Goal: Check status: Check status

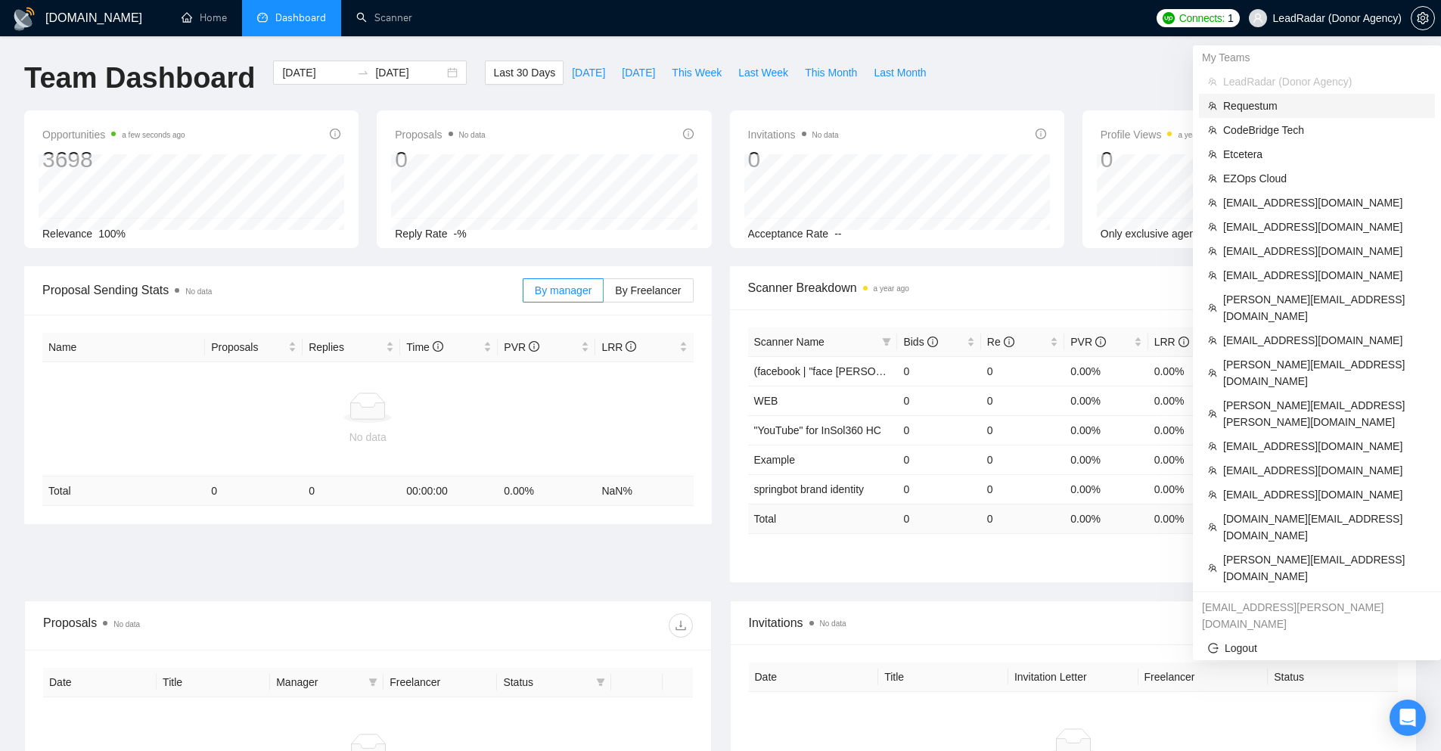
click at [1269, 98] on span "Requestum" at bounding box center [1324, 106] width 203 height 17
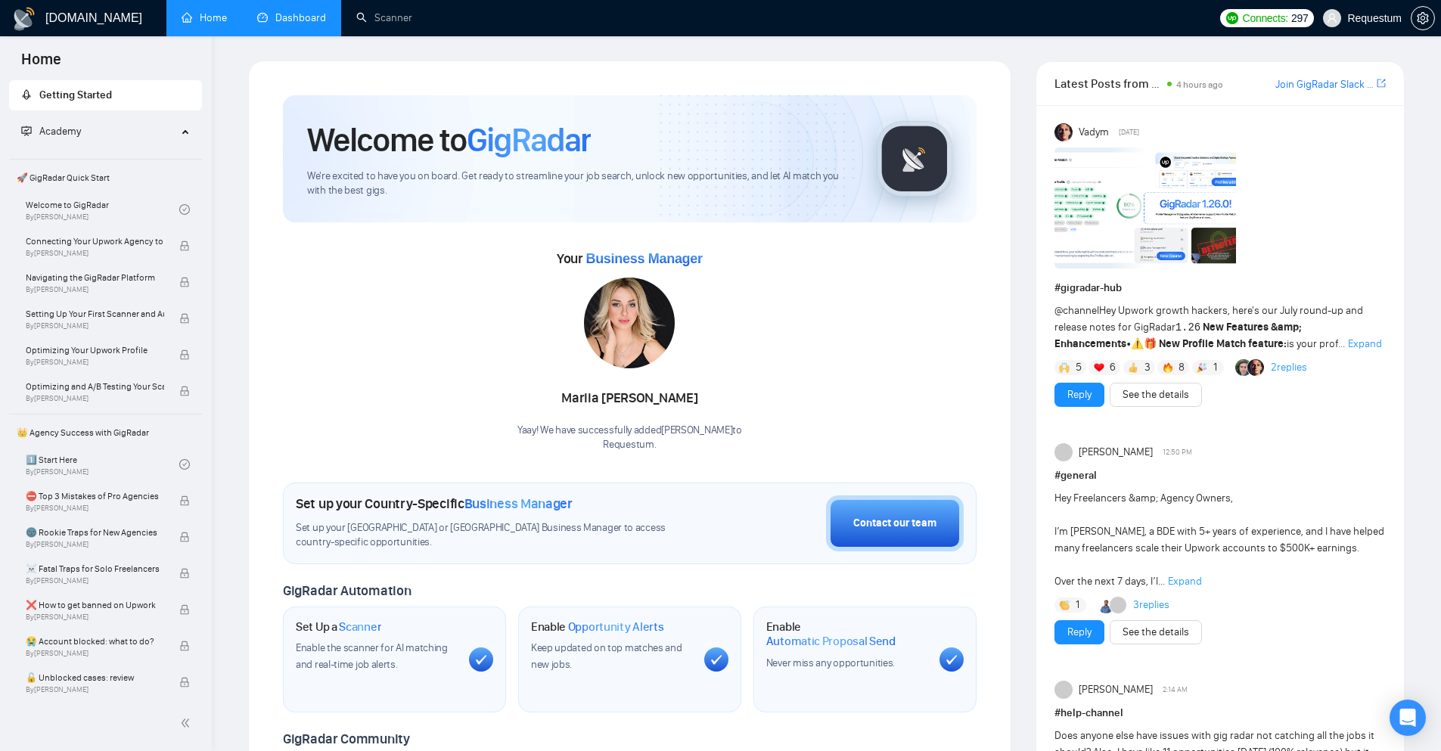
click at [308, 24] on link "Dashboard" at bounding box center [291, 17] width 69 height 13
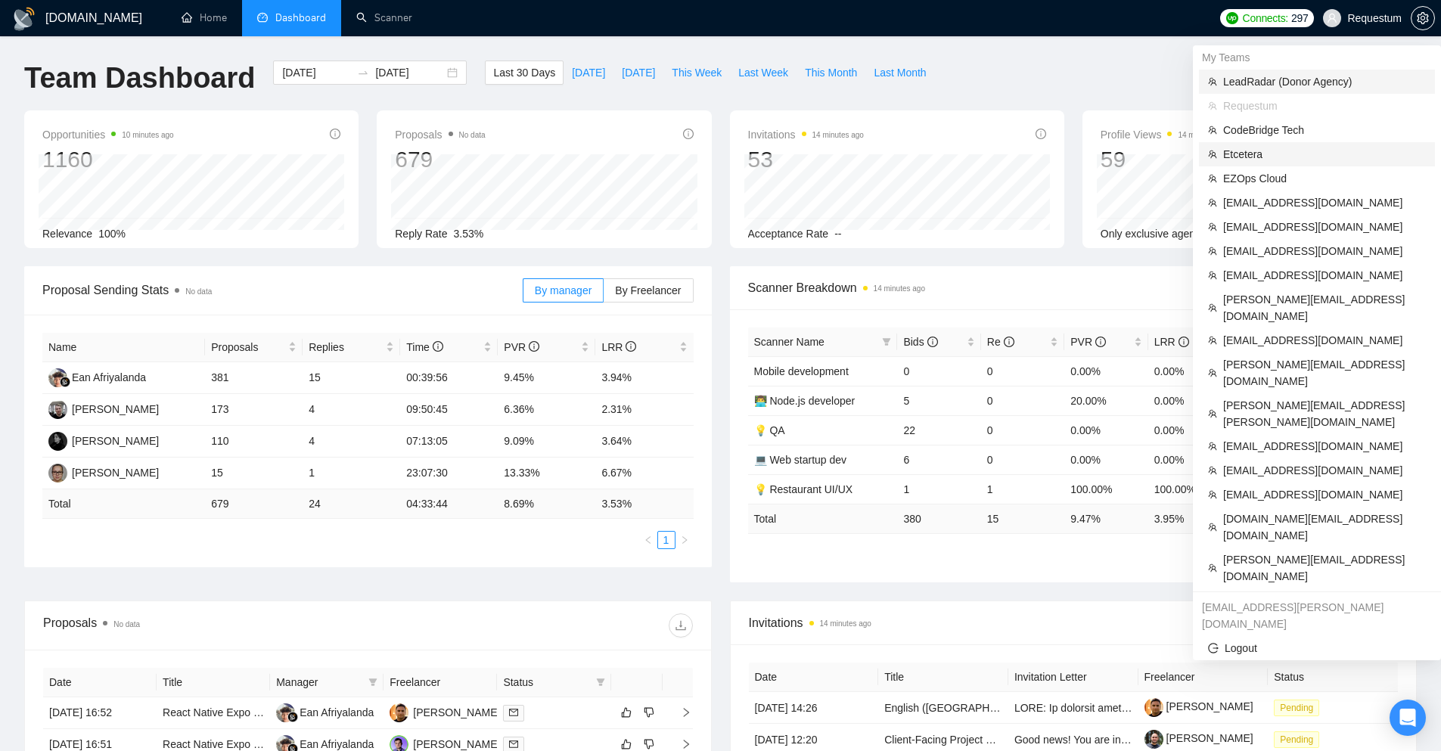
drag, startPoint x: 1290, startPoint y: 152, endPoint x: 1259, endPoint y: 83, distance: 75.5
click at [1290, 152] on span "Etcetera" at bounding box center [1324, 154] width 203 height 17
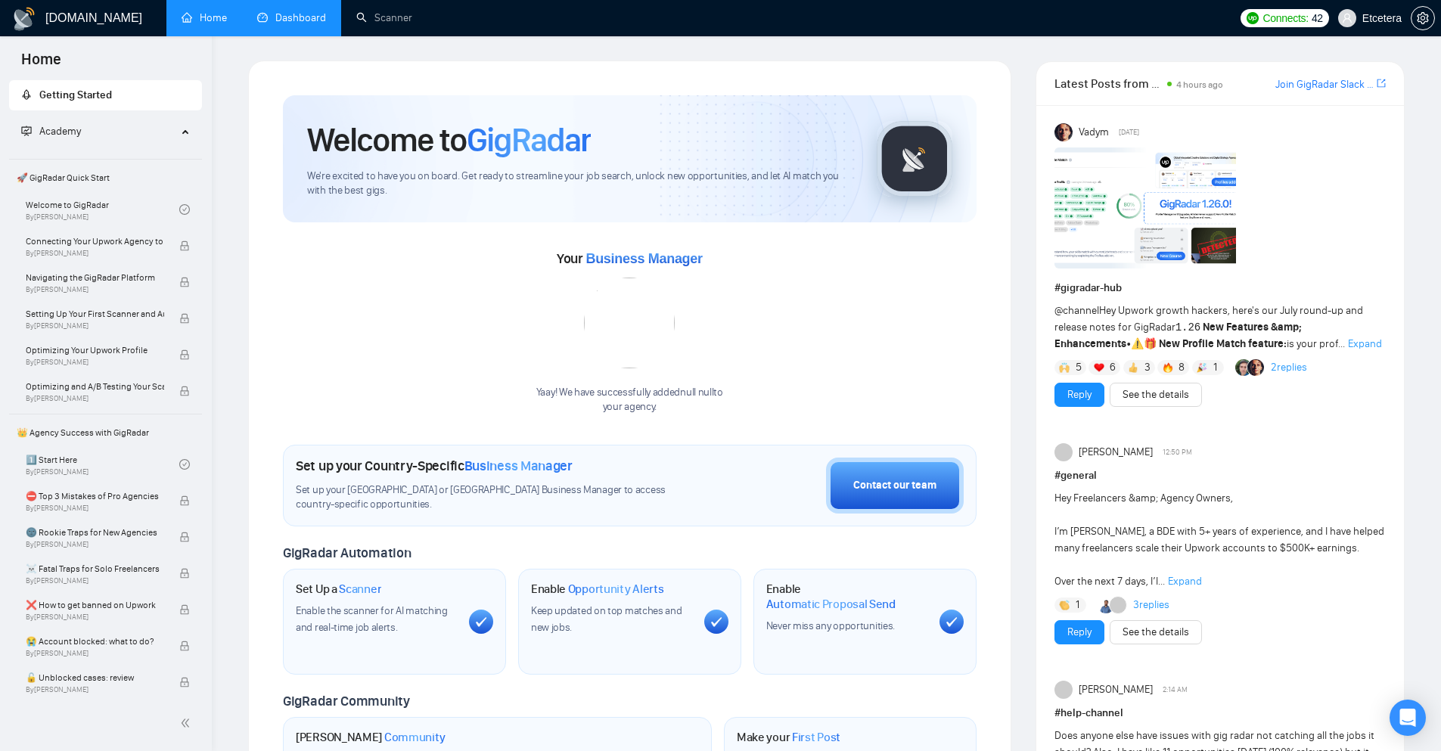
click at [294, 16] on link "Dashboard" at bounding box center [291, 17] width 69 height 13
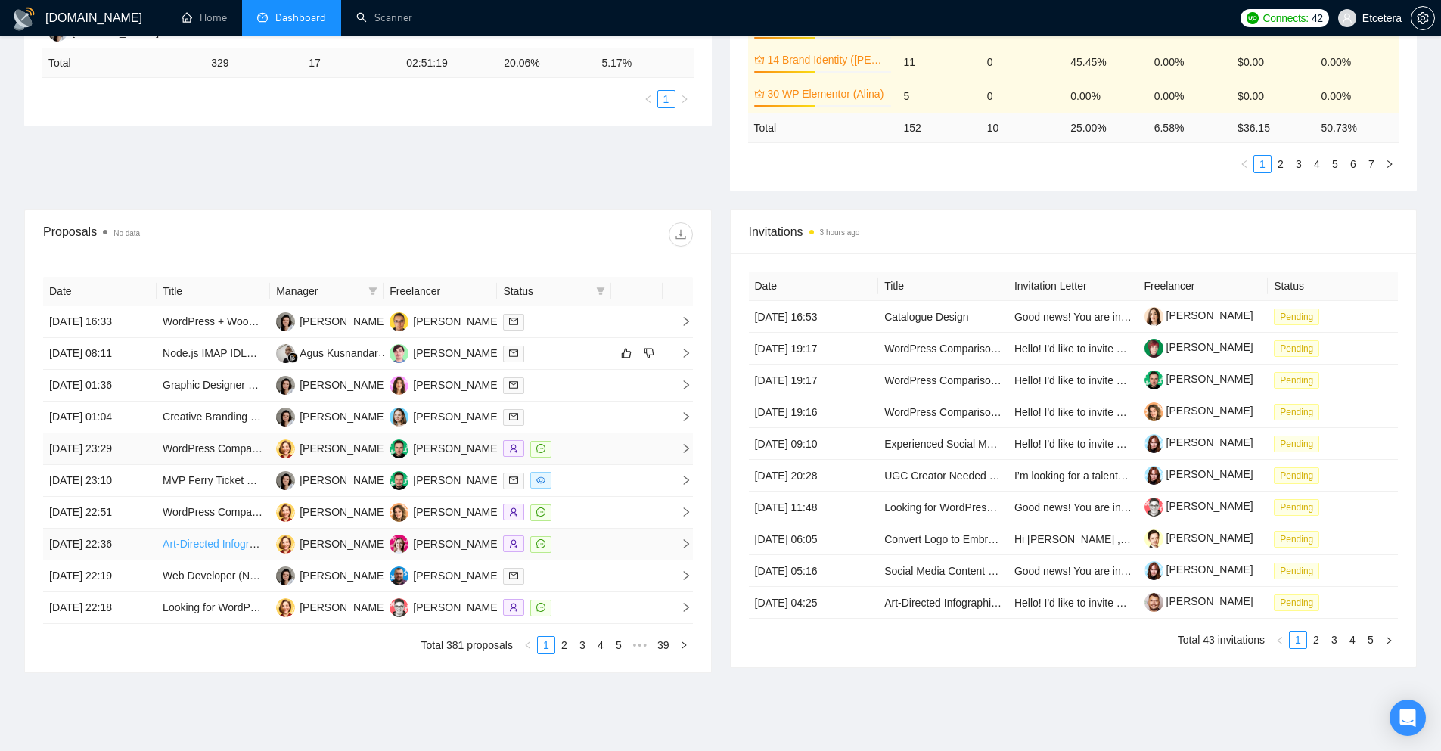
scroll to position [466, 0]
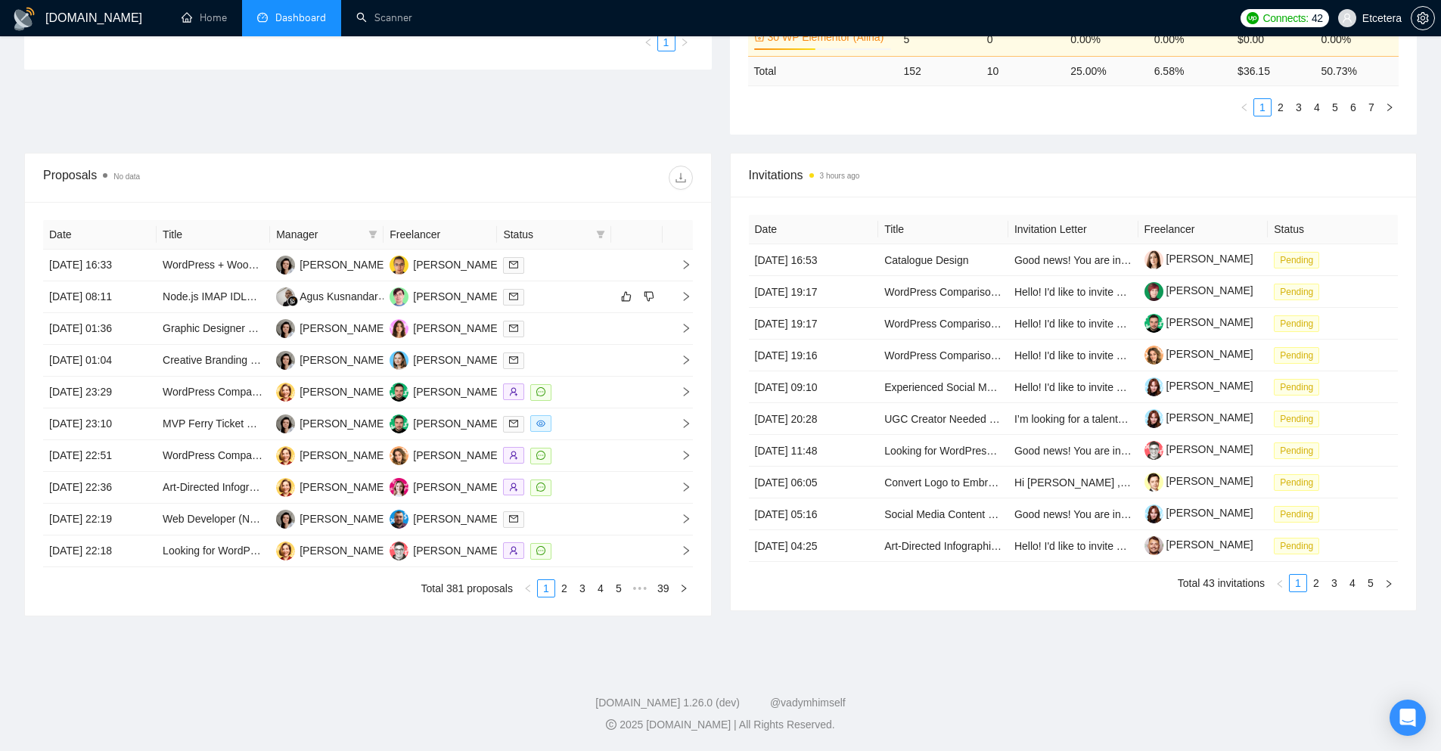
click at [545, 672] on footer "[DOMAIN_NAME] 1.26.0 (dev) @vadymhimself 2025 [DOMAIN_NAME] | All Rights Reserv…" at bounding box center [720, 705] width 1441 height 92
click at [559, 589] on link "2" at bounding box center [564, 588] width 17 height 17
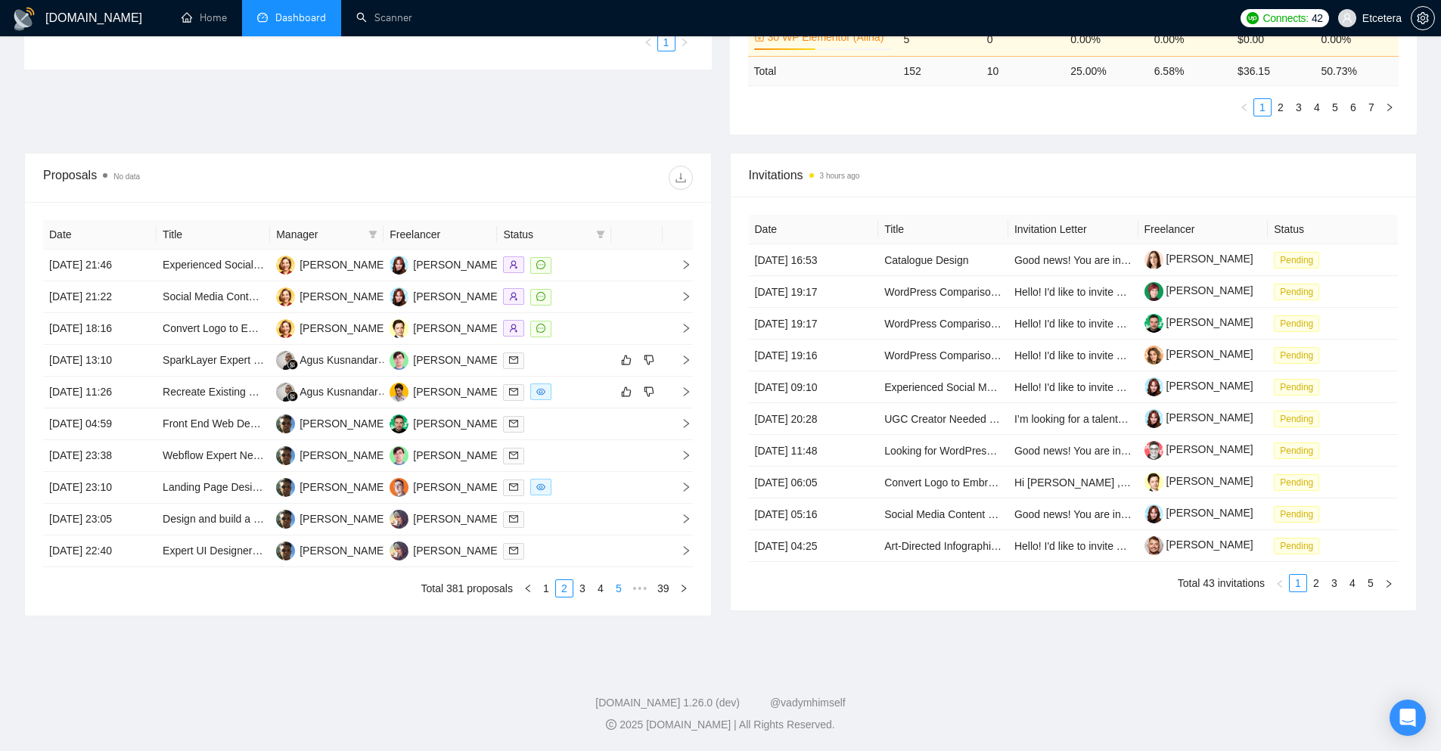
click at [615, 585] on link "5" at bounding box center [618, 588] width 17 height 17
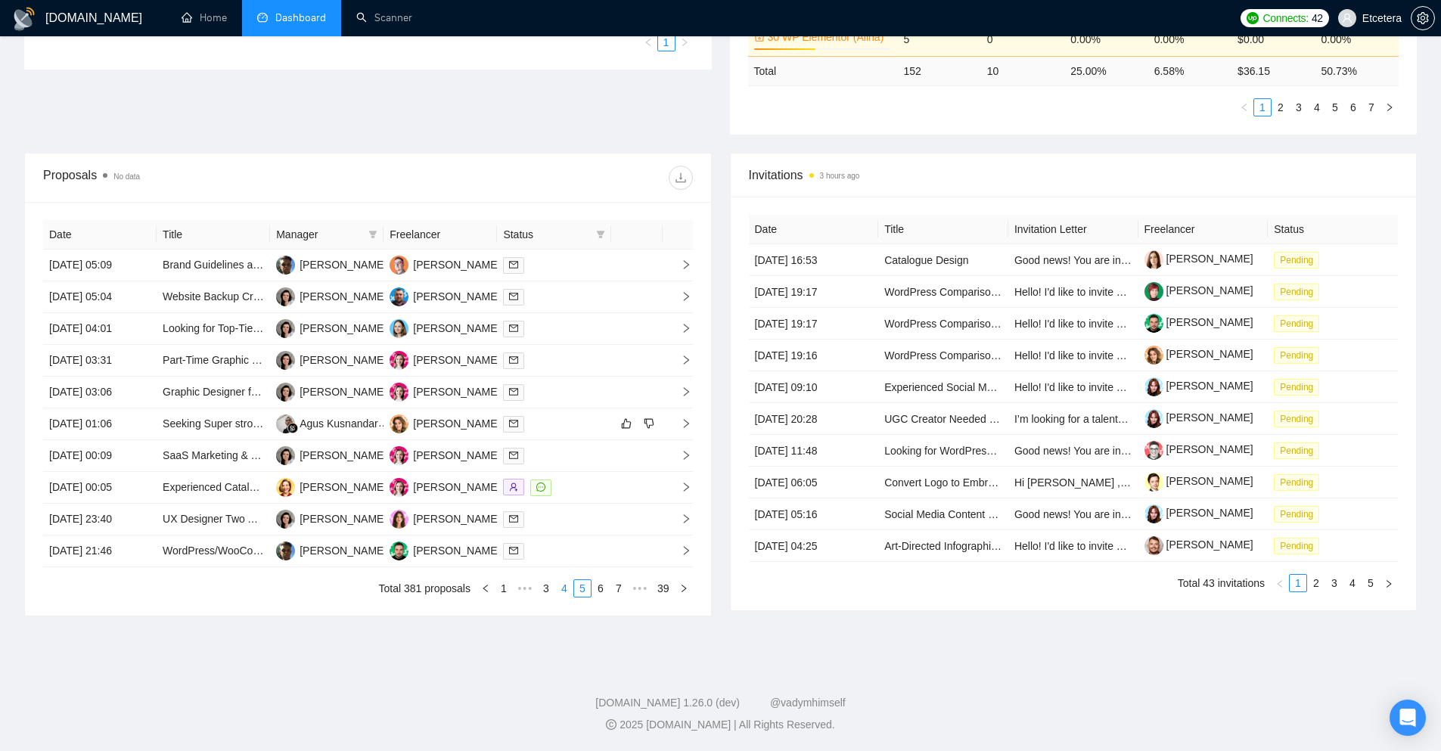
click at [568, 592] on link "4" at bounding box center [564, 588] width 17 height 17
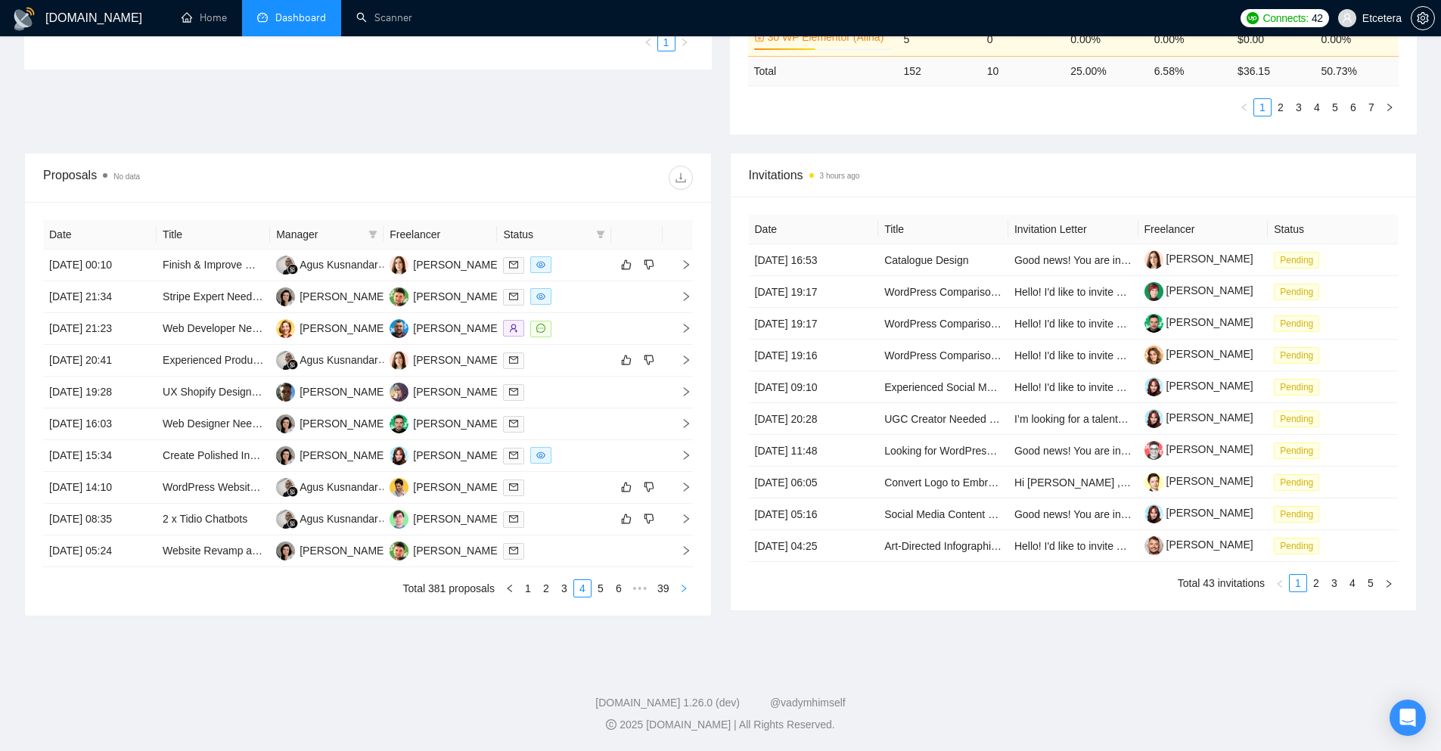
click at [676, 586] on button "button" at bounding box center [684, 588] width 18 height 18
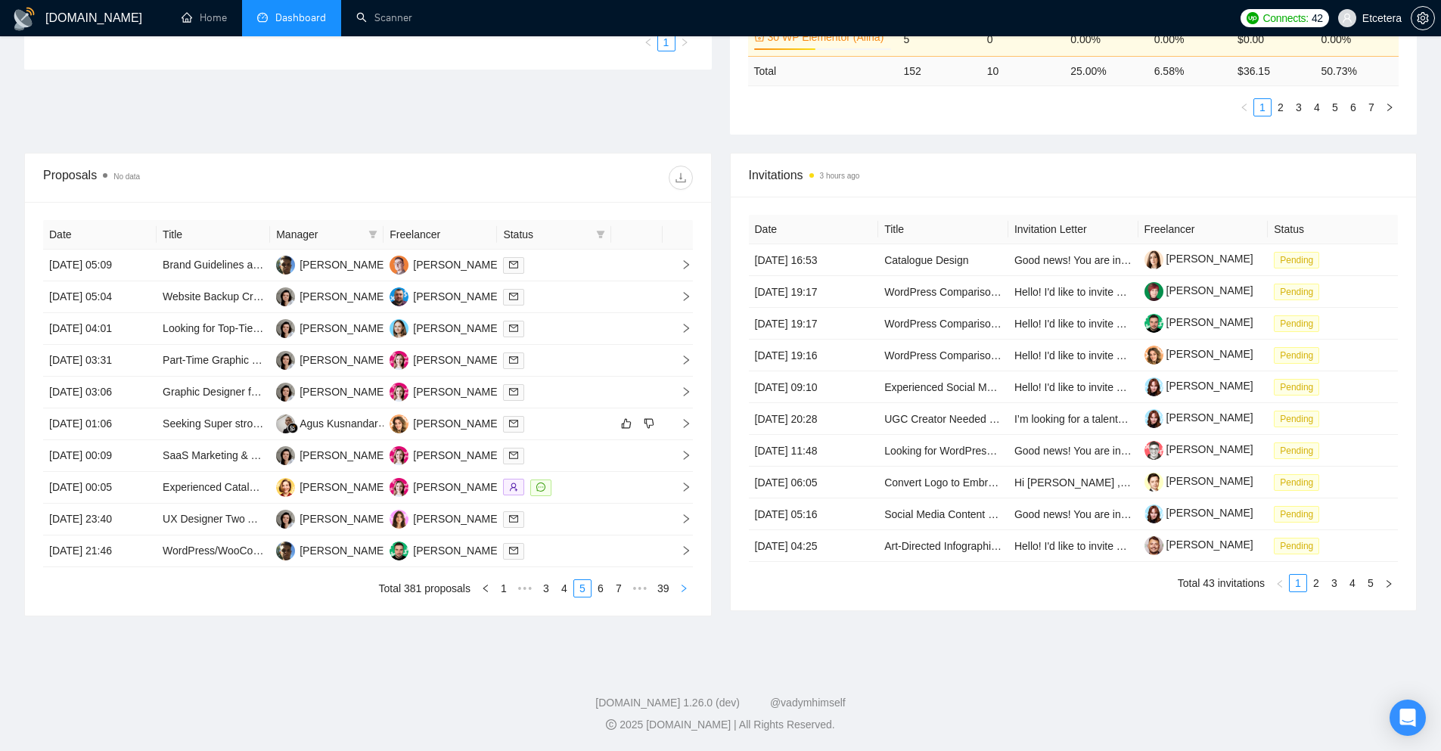
click at [682, 587] on icon "right" at bounding box center [683, 588] width 9 height 9
click at [683, 587] on icon "right" at bounding box center [684, 589] width 5 height 8
click at [681, 586] on icon "right" at bounding box center [683, 588] width 9 height 9
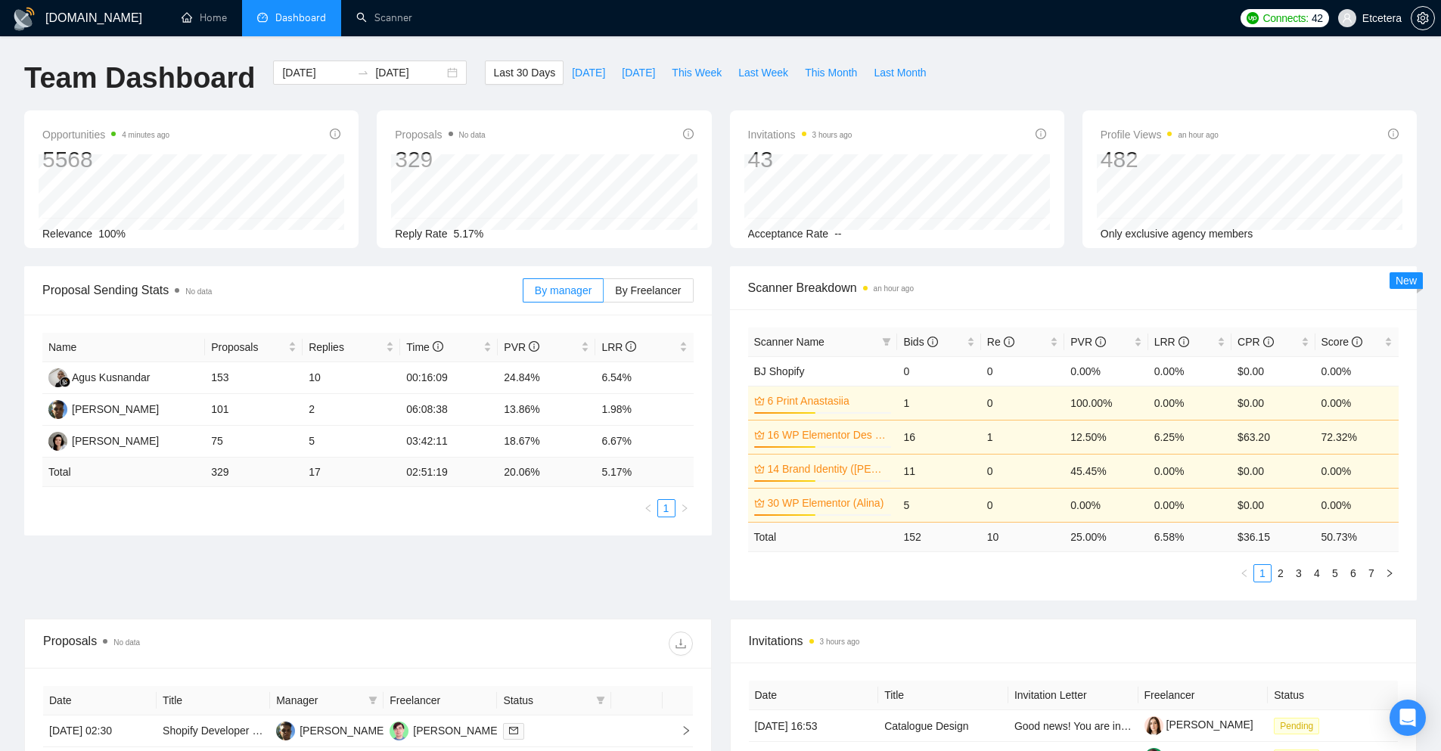
scroll to position [419, 0]
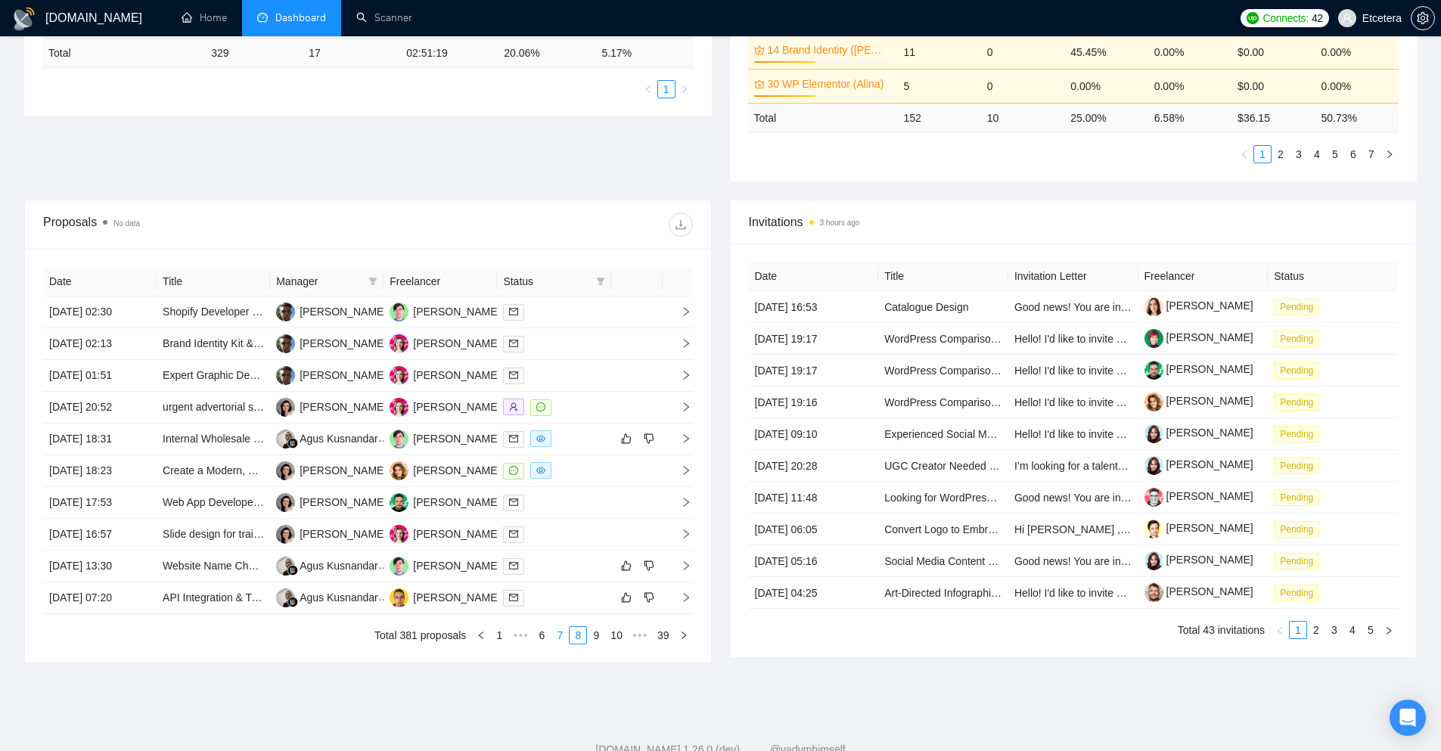
click at [559, 630] on link "7" at bounding box center [559, 635] width 17 height 17
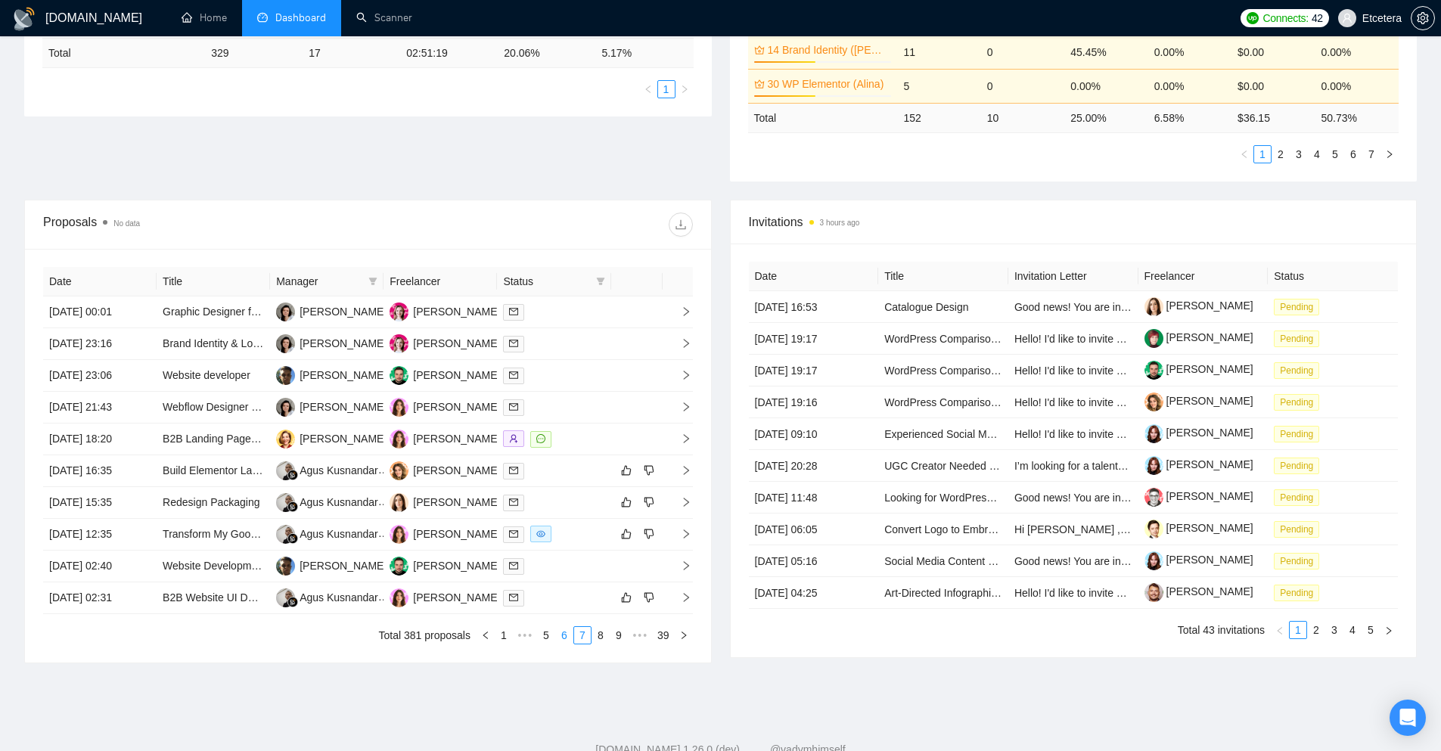
click at [567, 632] on link "6" at bounding box center [564, 635] width 17 height 17
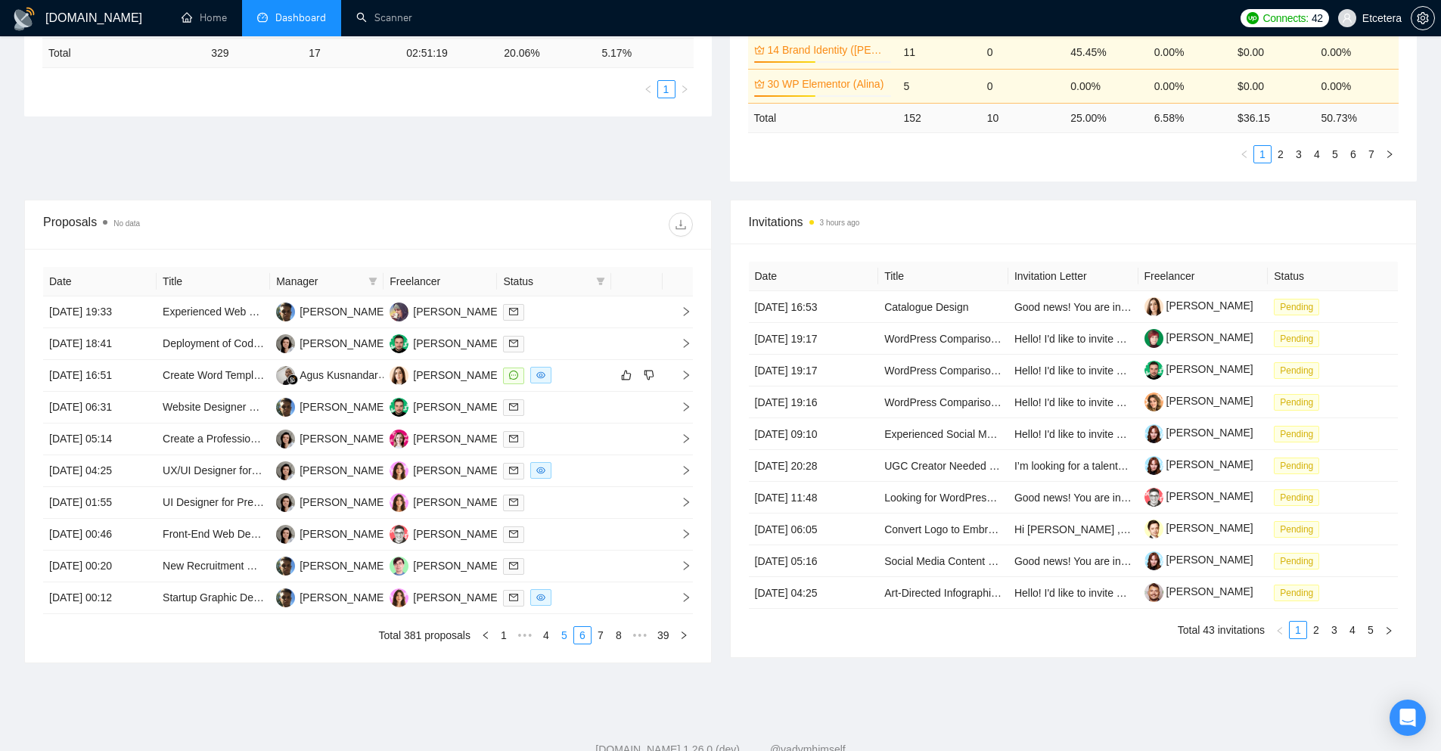
click at [565, 634] on link "5" at bounding box center [564, 635] width 17 height 17
click at [563, 631] on link "4" at bounding box center [564, 635] width 17 height 17
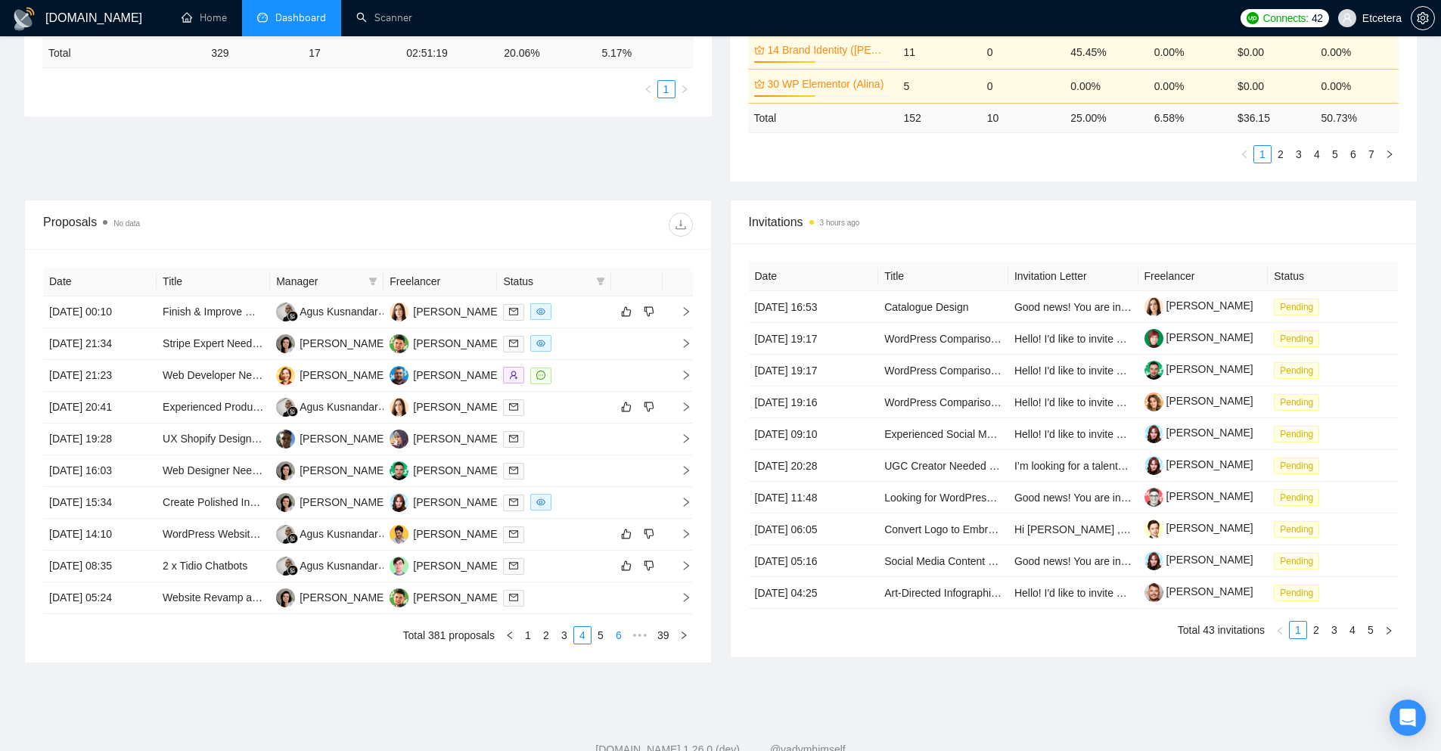
click at [621, 634] on link "6" at bounding box center [618, 635] width 17 height 17
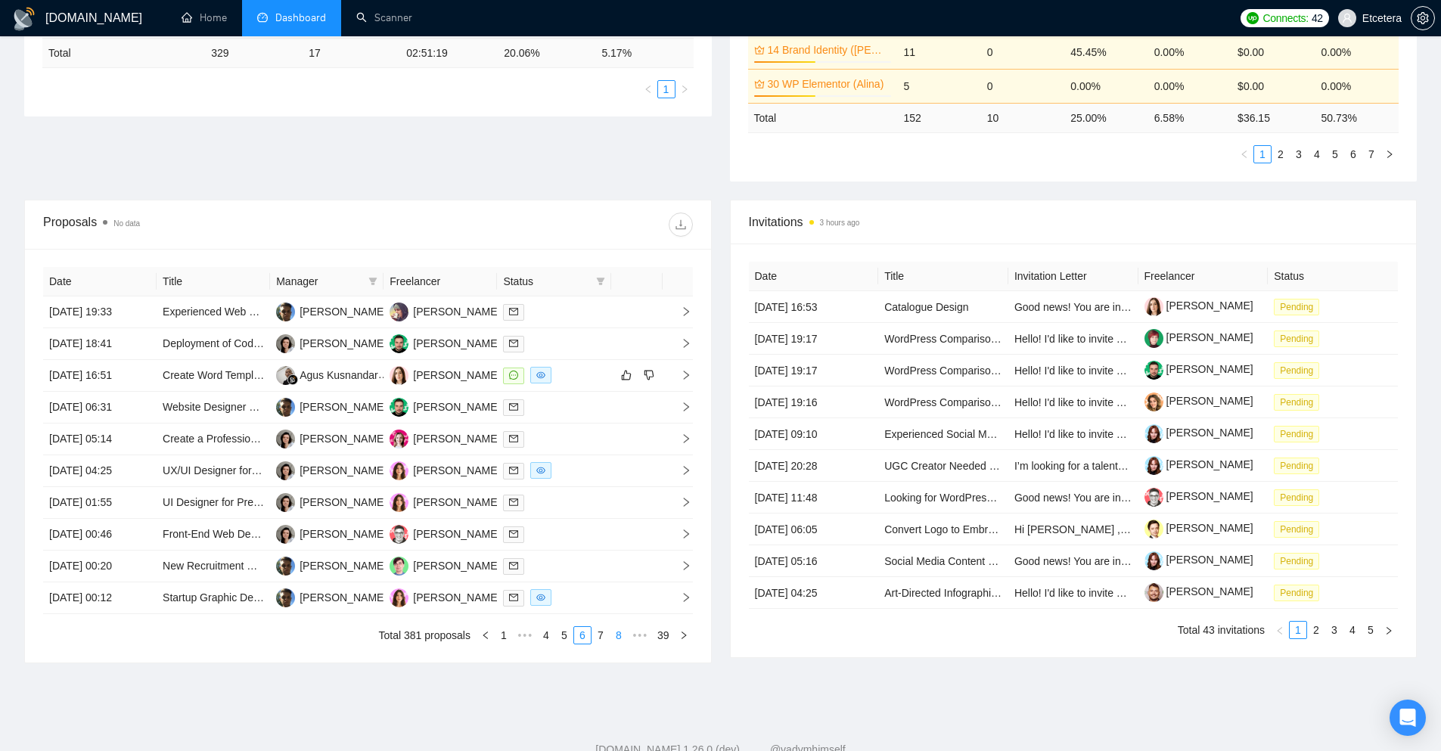
click at [621, 634] on link "8" at bounding box center [618, 635] width 17 height 17
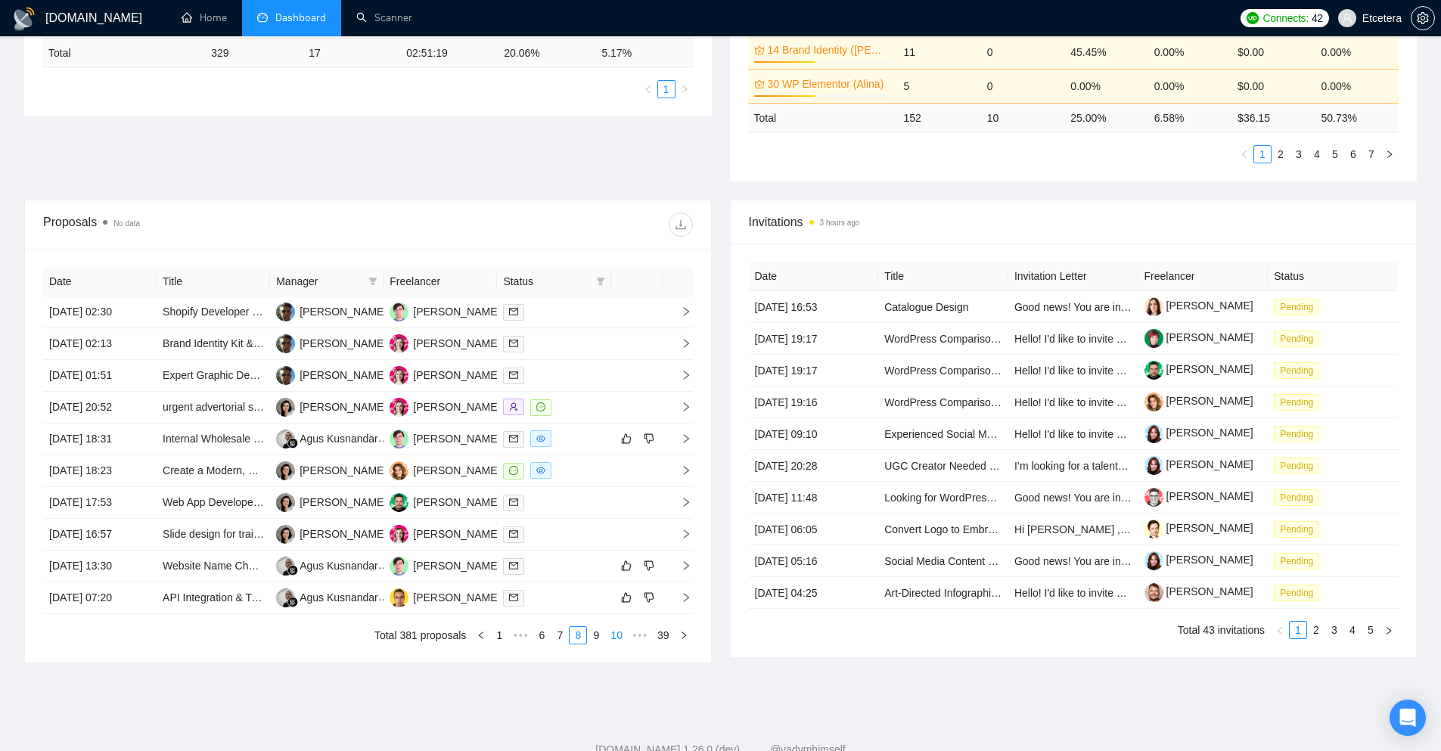
click at [616, 637] on link "10" at bounding box center [616, 635] width 21 height 17
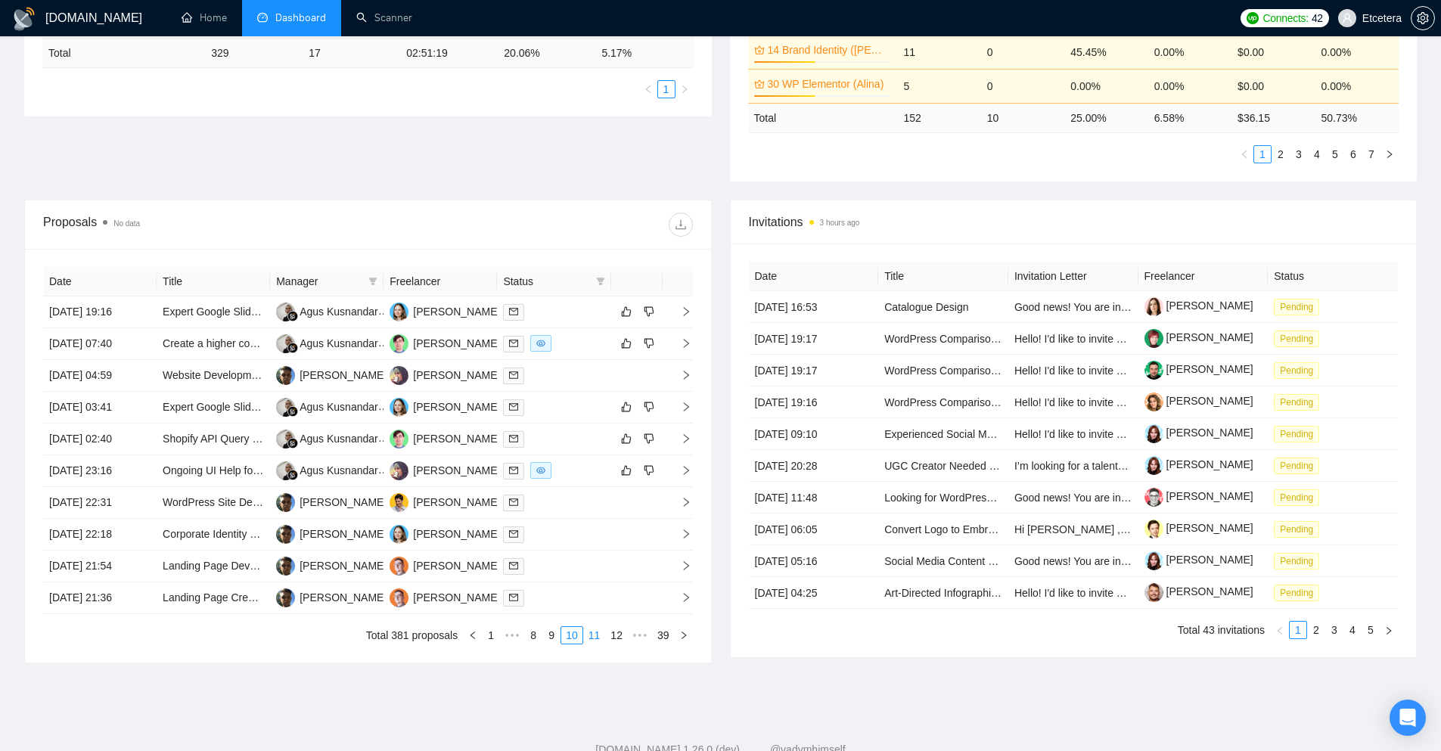
click at [595, 632] on link "11" at bounding box center [594, 635] width 21 height 17
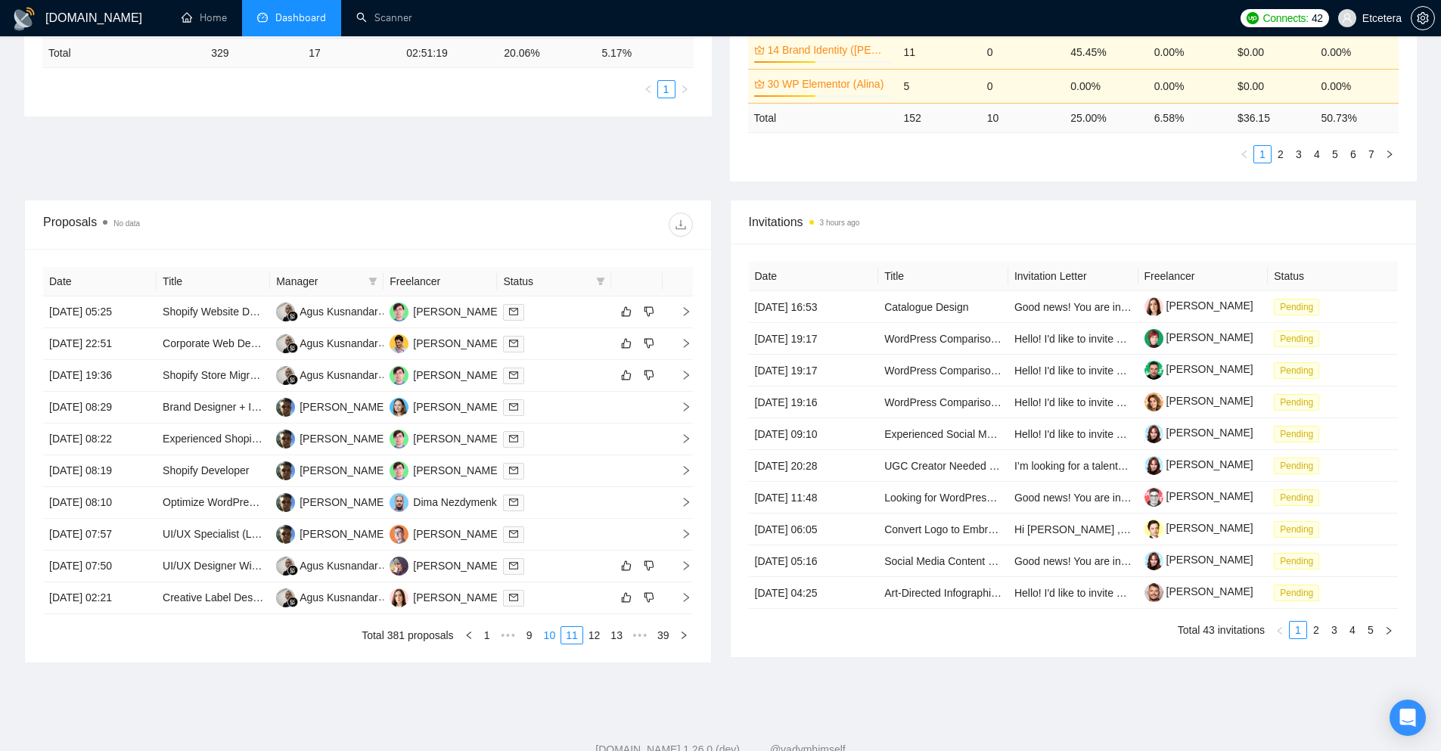
click at [555, 639] on link "10" at bounding box center [549, 635] width 21 height 17
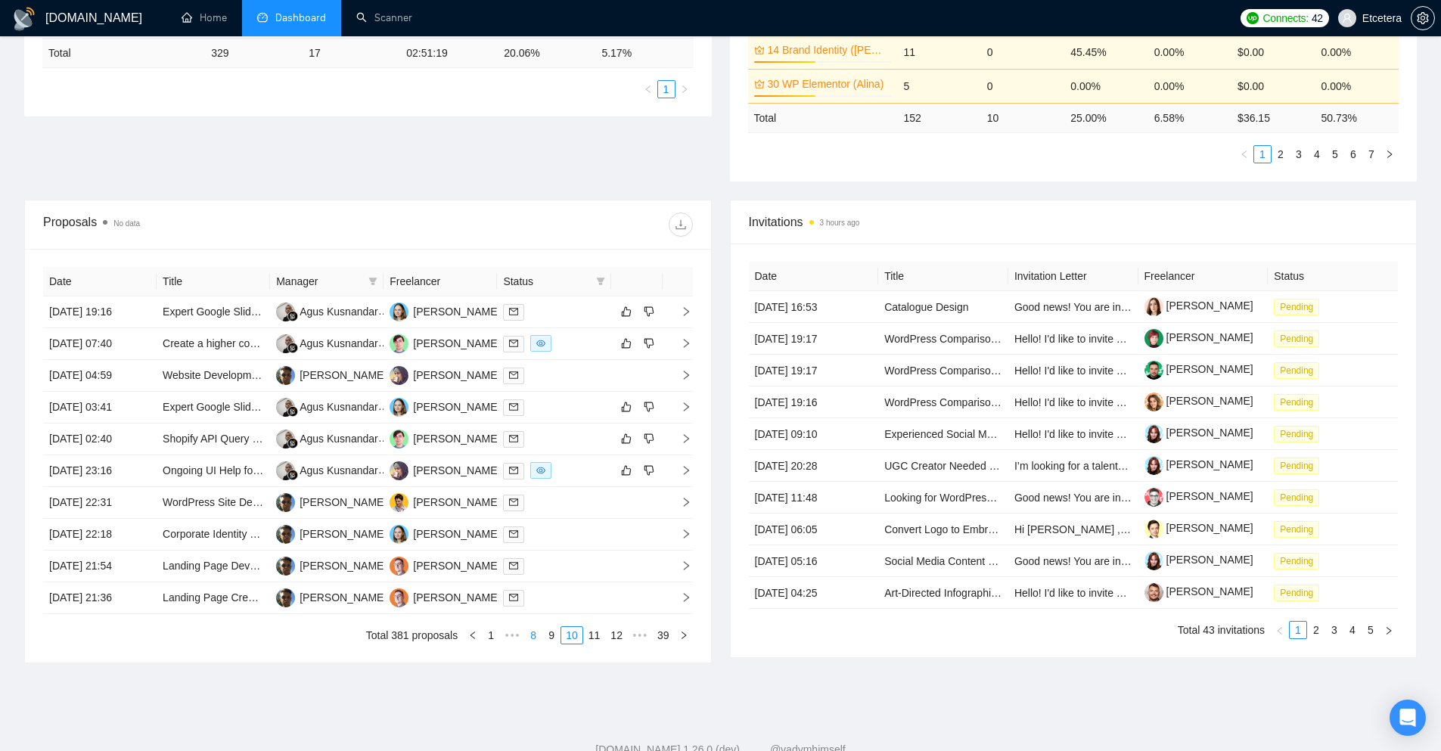
click at [551, 637] on link "9" at bounding box center [551, 635] width 17 height 17
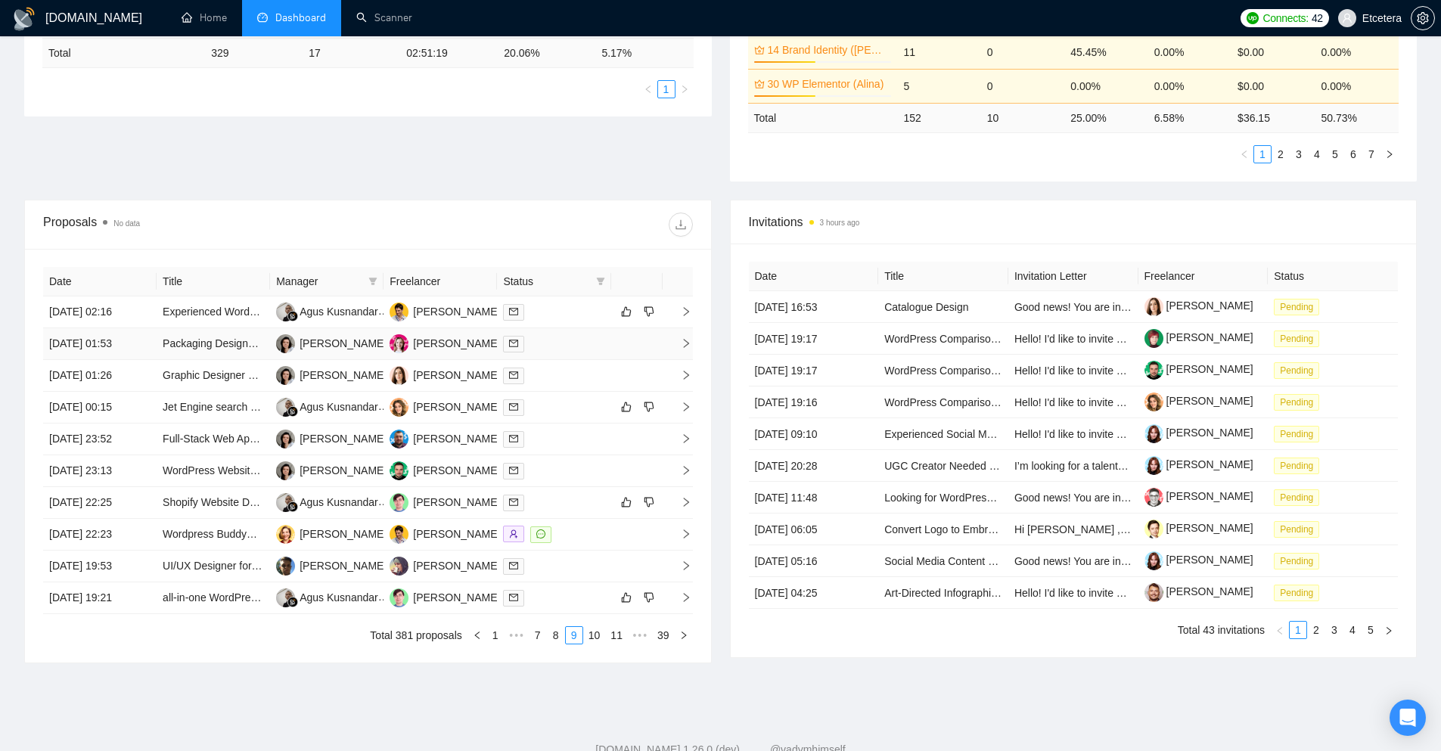
click at [601, 336] on div at bounding box center [553, 343] width 101 height 17
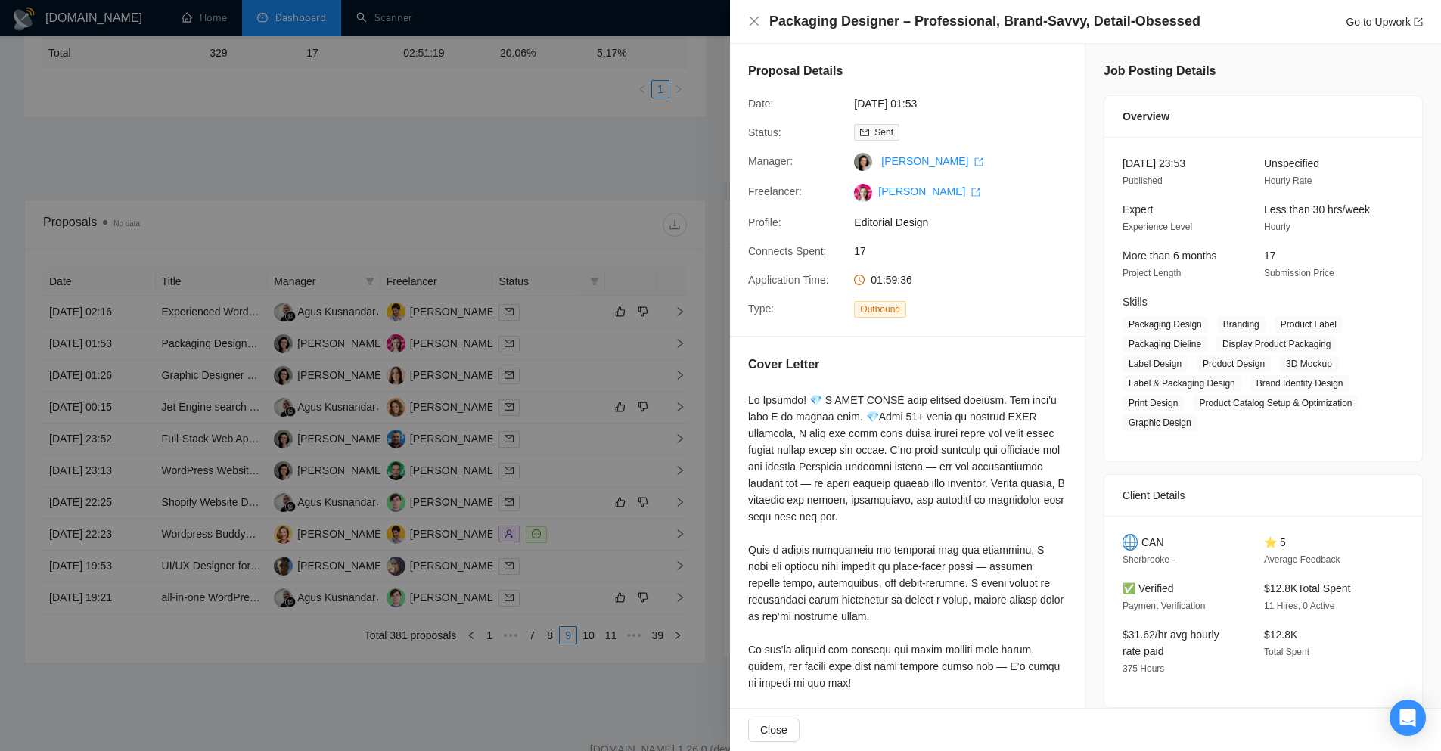
click at [1067, 268] on div "Proposal Details Date: [DATE] 01:53 Status: Sent Manager: [PERSON_NAME] Freelan…" at bounding box center [907, 190] width 355 height 292
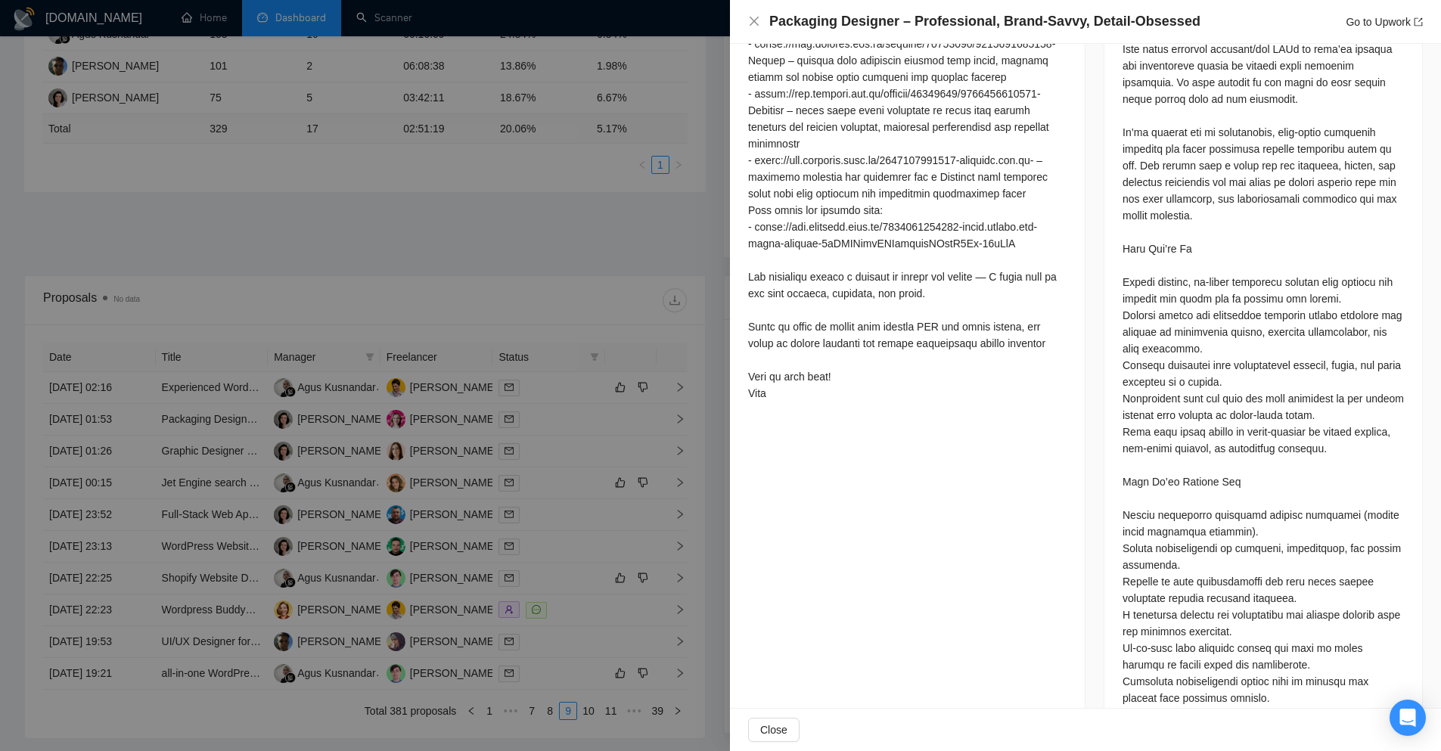
scroll to position [1026, 0]
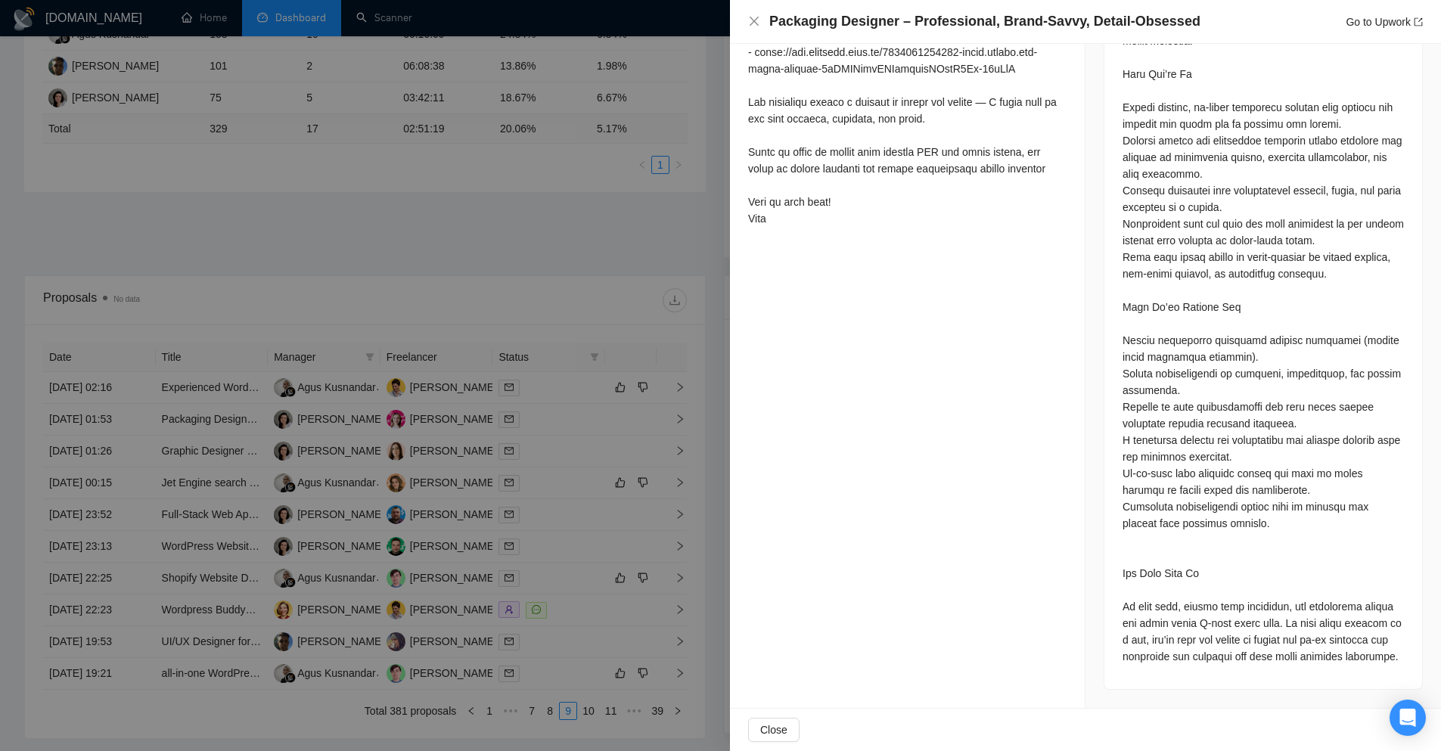
click at [667, 228] on div at bounding box center [720, 375] width 1441 height 751
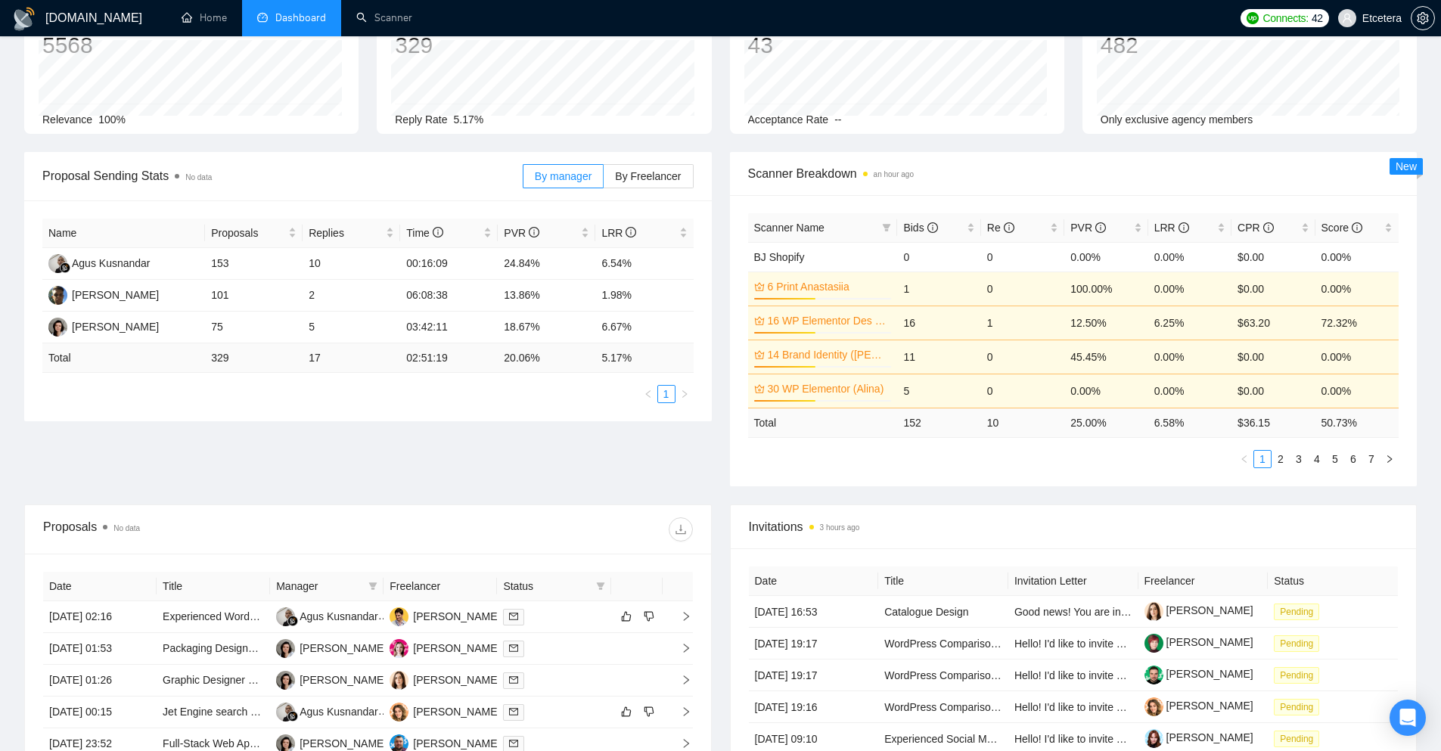
scroll to position [0, 0]
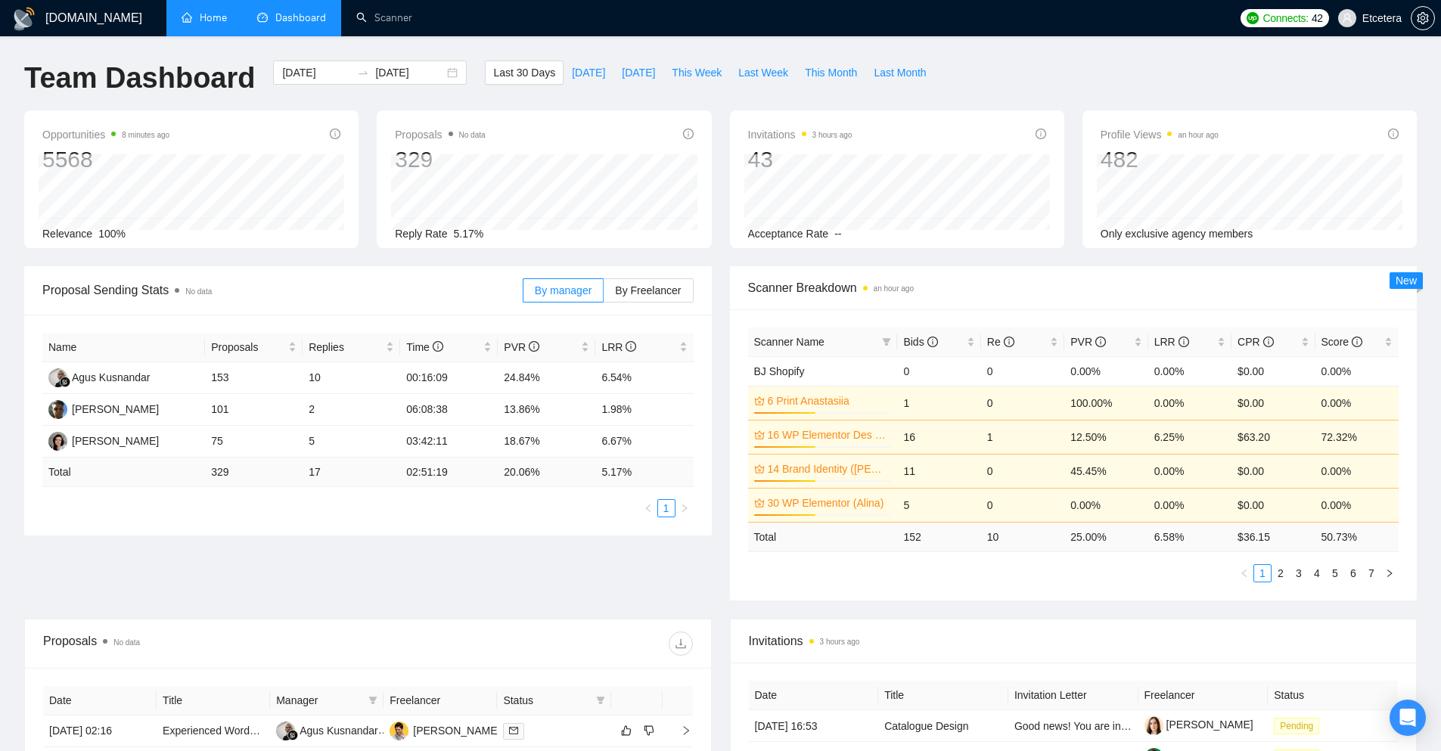
click at [227, 24] on link "Home" at bounding box center [204, 17] width 45 height 13
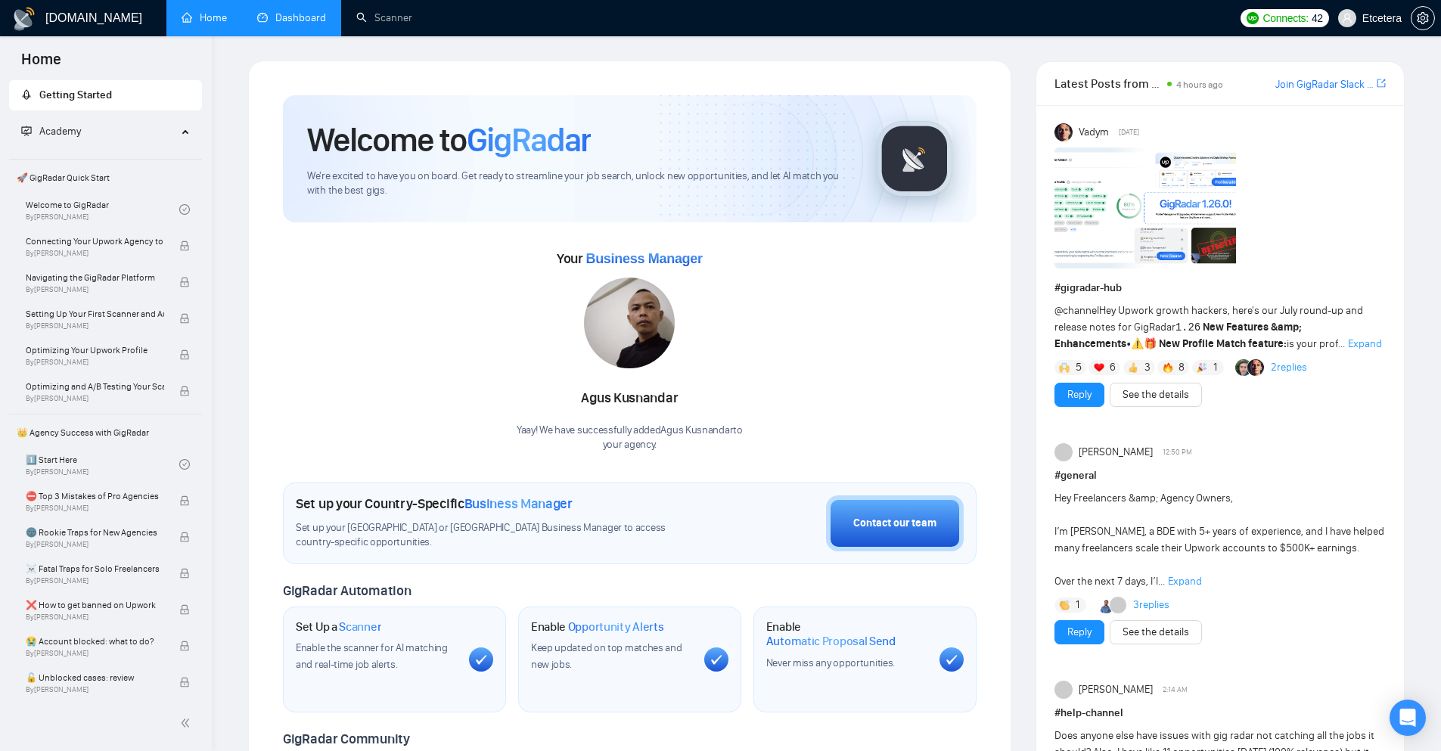
drag, startPoint x: 281, startPoint y: 14, endPoint x: 306, endPoint y: 30, distance: 29.6
click at [281, 14] on link "Dashboard" at bounding box center [291, 17] width 69 height 13
